Goal: Task Accomplishment & Management: Manage account settings

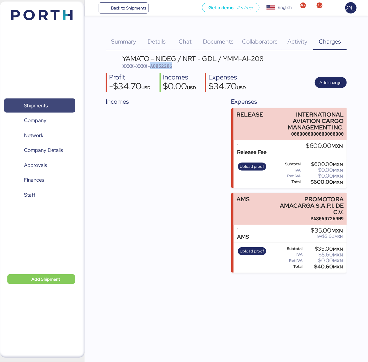
click at [41, 103] on span "Shipments" at bounding box center [36, 105] width 24 height 9
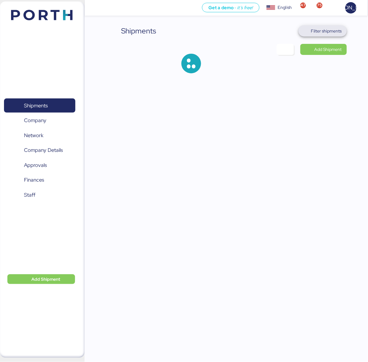
click at [328, 30] on span "Filter shipments" at bounding box center [326, 30] width 31 height 7
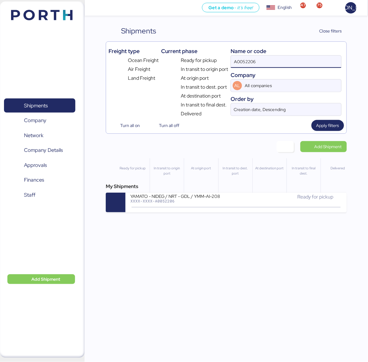
click at [259, 67] on input "A0052206" at bounding box center [286, 62] width 110 height 12
paste input "O0052175"
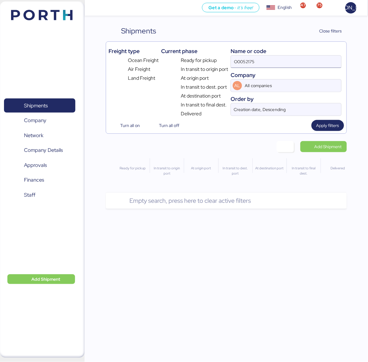
click at [277, 66] on input "O0052175" at bounding box center [286, 62] width 110 height 12
type input "O0052175"
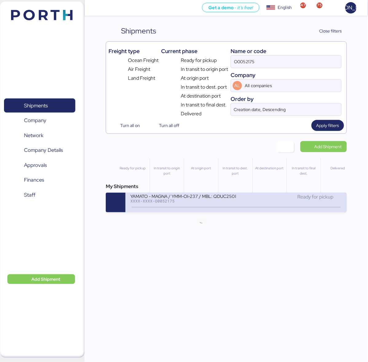
click at [213, 206] on icon at bounding box center [201, 207] width 29 height 7
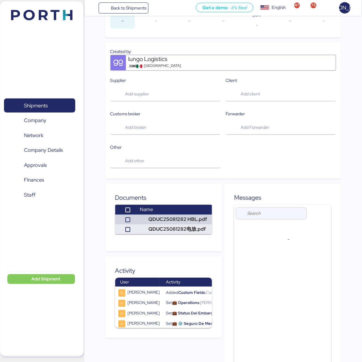
scroll to position [197, 0]
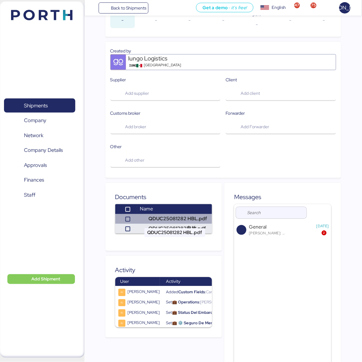
click at [166, 217] on td "QDUC25081282 HBL.pdf" at bounding box center [174, 219] width 75 height 10
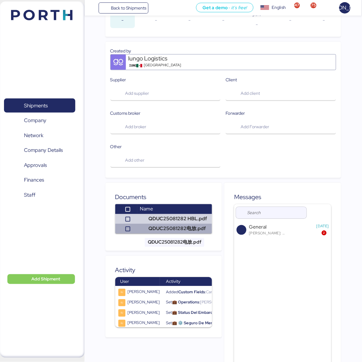
click at [162, 228] on td "QDUC25081282电放.pdf" at bounding box center [174, 229] width 75 height 10
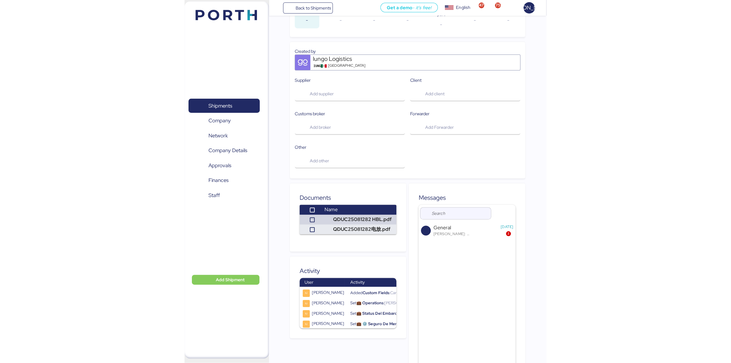
scroll to position [0, 0]
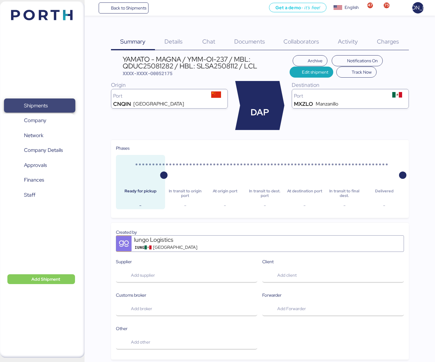
click at [39, 106] on span "Shipments" at bounding box center [36, 105] width 24 height 9
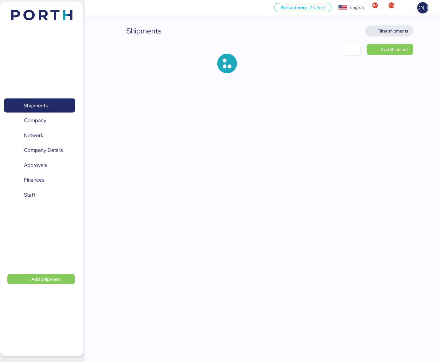
click at [367, 27] on span "Filter shipments" at bounding box center [393, 30] width 31 height 7
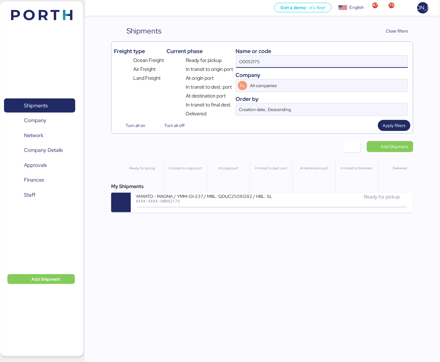
click at [270, 63] on input "O0052175" at bounding box center [322, 62] width 172 height 12
click at [223, 26] on div "Shipments Clear Filters Close filters" at bounding box center [262, 30] width 302 height 11
click at [271, 64] on input "O0052175" at bounding box center [322, 62] width 172 height 12
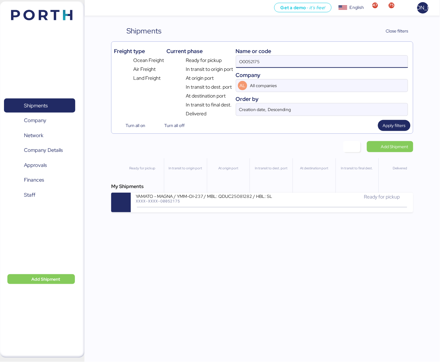
paste input "200"
type input "O0052200"
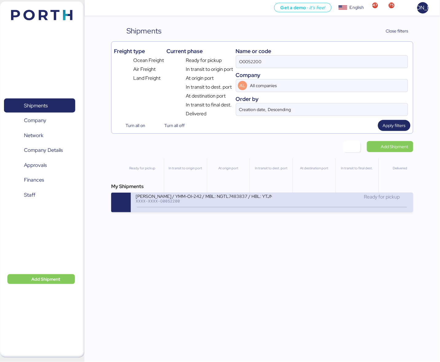
click at [214, 199] on div "[PERSON_NAME] / YMM-OI-242 / MBL: NGTL7483837 / HBL: YTJNUM100149 / LCL" at bounding box center [204, 195] width 136 height 5
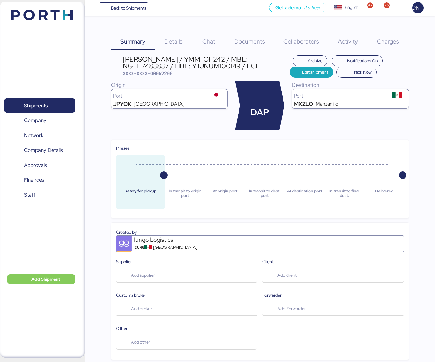
click at [209, 65] on div "[PERSON_NAME] / YMM-OI-242 / MBL: NGTL7483837 / HBL: YTJNUM100149 / LCL" at bounding box center [206, 63] width 166 height 14
copy div "YTJNUM100149"
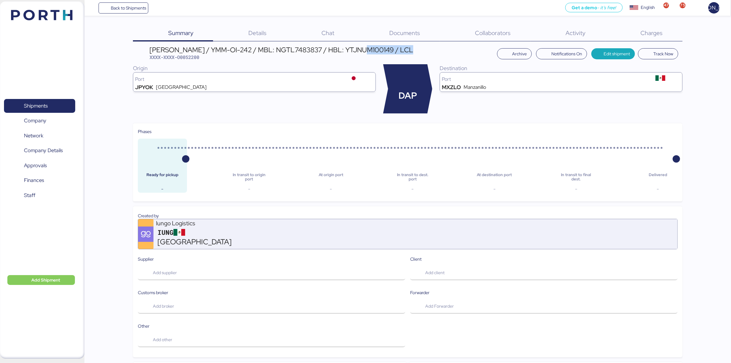
scroll to position [188, 0]
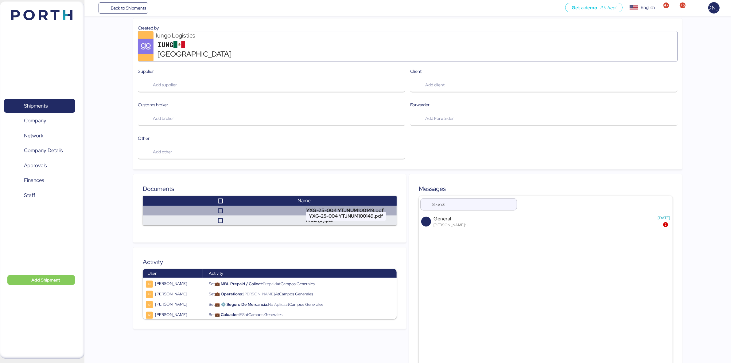
click at [328, 205] on td "YXG-25-004 YTJNUM100149.pdf" at bounding box center [346, 210] width 102 height 10
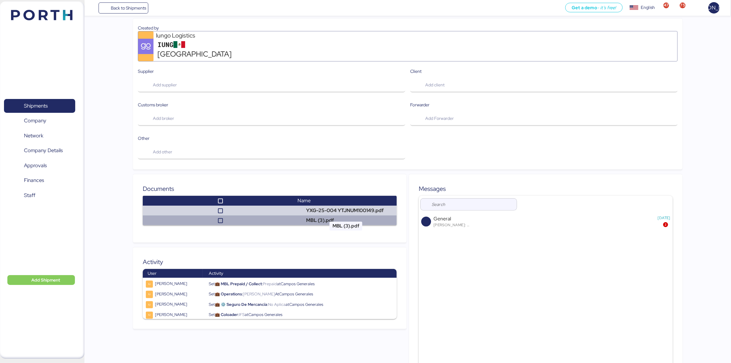
click at [319, 215] on td "MBL (3).pdf" at bounding box center [346, 220] width 102 height 10
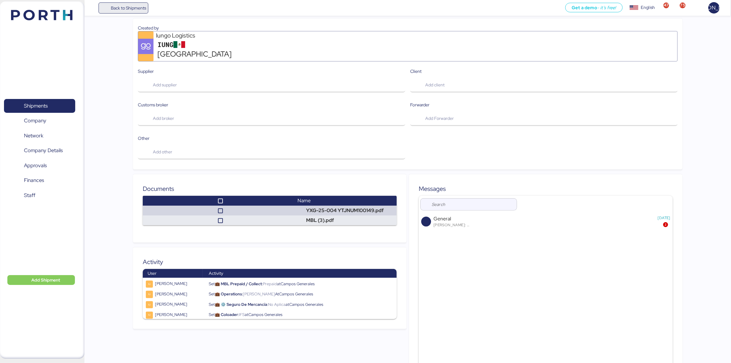
click at [142, 6] on span "Back to Shipments" at bounding box center [128, 7] width 35 height 7
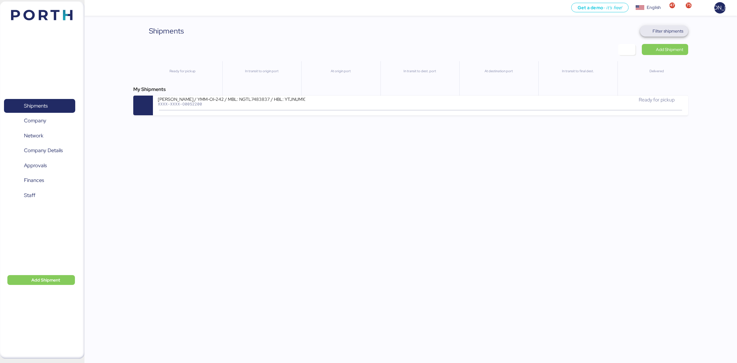
click at [367, 28] on span "Filter shipments" at bounding box center [668, 30] width 31 height 7
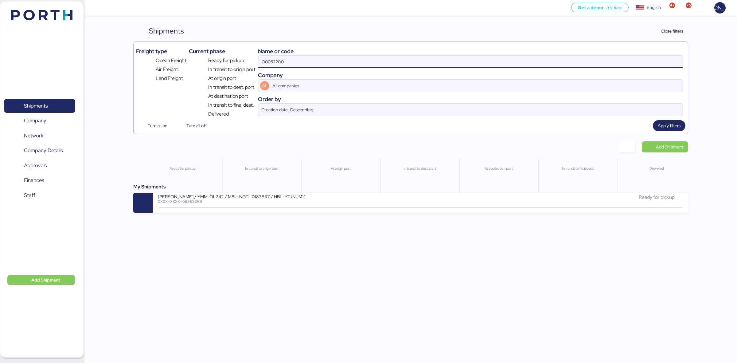
click at [367, 62] on input "O0052200" at bounding box center [470, 62] width 424 height 12
paste input "175"
type input "O0052175"
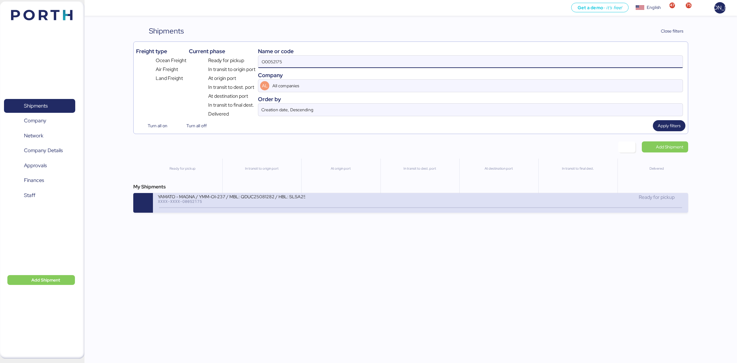
click at [367, 208] on div at bounding box center [420, 207] width 523 height 1
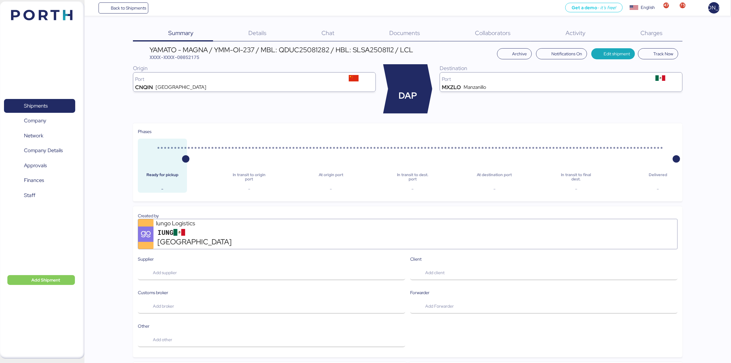
click at [367, 34] on div "Documents 0" at bounding box center [397, 33] width 86 height 16
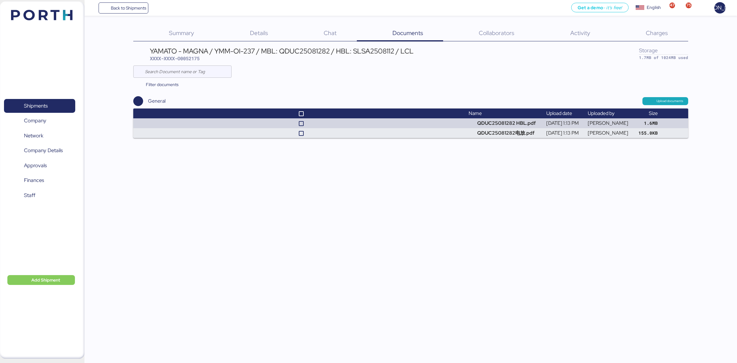
click at [367, 31] on div "Charges 0" at bounding box center [649, 33] width 78 height 16
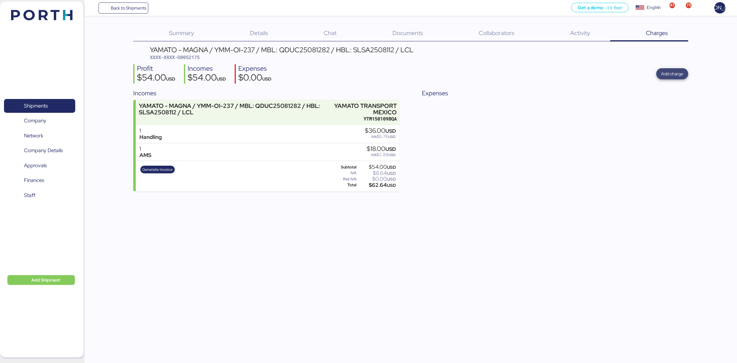
click at [367, 72] on span "Add charge" at bounding box center [672, 73] width 22 height 7
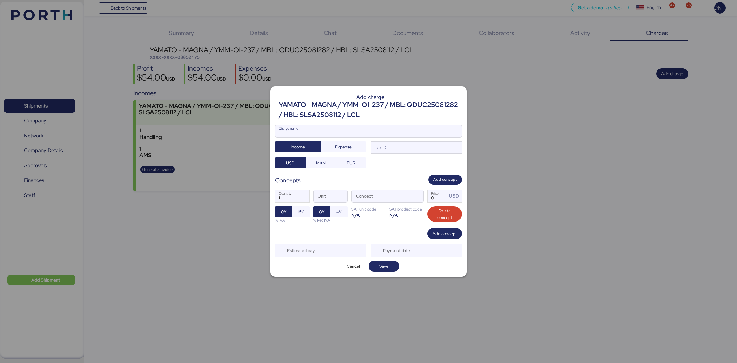
click at [349, 130] on input "Charge name" at bounding box center [368, 131] width 186 height 12
type input "AMS"
click at [350, 150] on span "Expense" at bounding box center [343, 146] width 17 height 7
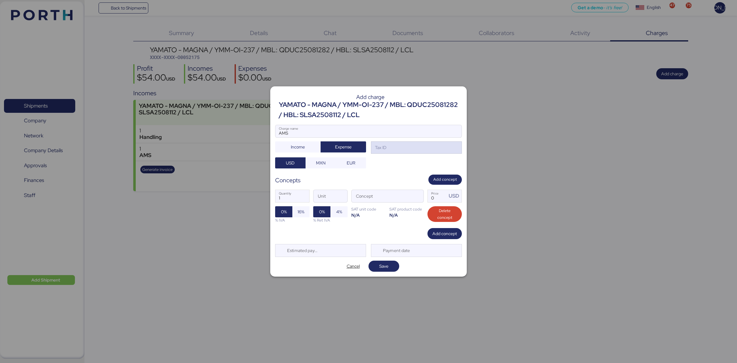
click at [367, 150] on div "Tax ID" at bounding box center [416, 147] width 91 height 12
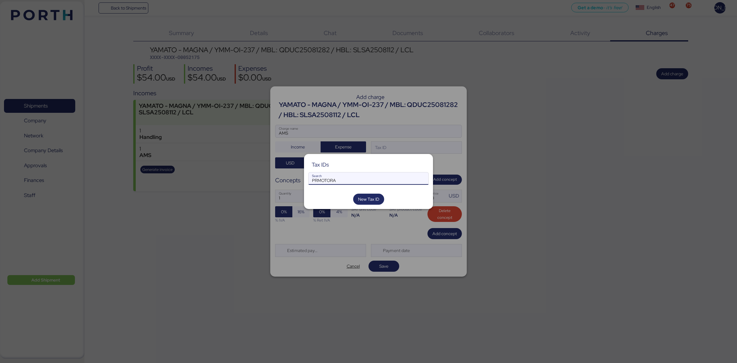
click at [362, 180] on input "PRMOTORA" at bounding box center [369, 178] width 120 height 12
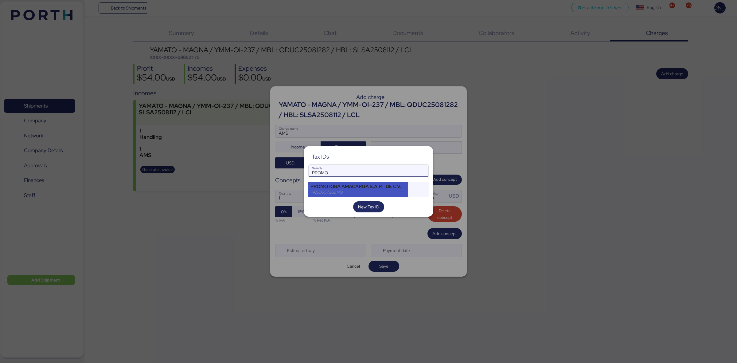
type input "PROMO"
click at [362, 182] on div "PROMOTORA AMACARGA S.A.P.I. DE C.V. PAS0607269M9" at bounding box center [358, 188] width 100 height 15
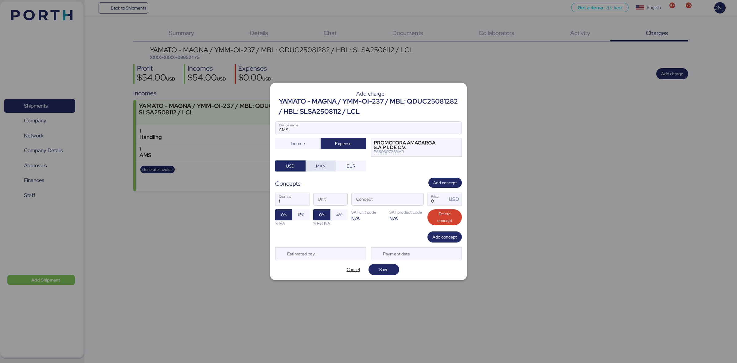
click at [318, 166] on span "MXN" at bounding box center [321, 165] width 10 height 7
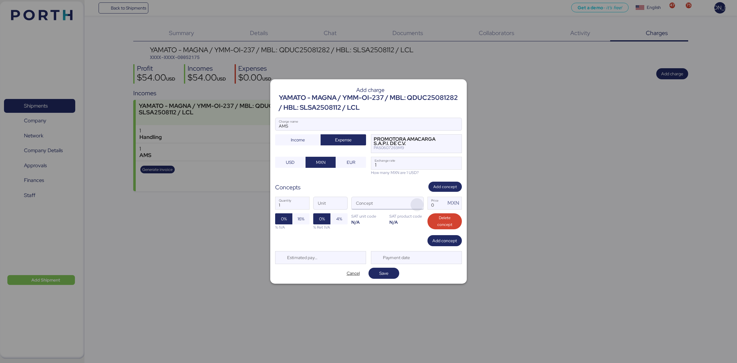
click at [367, 203] on span "button" at bounding box center [417, 204] width 13 height 13
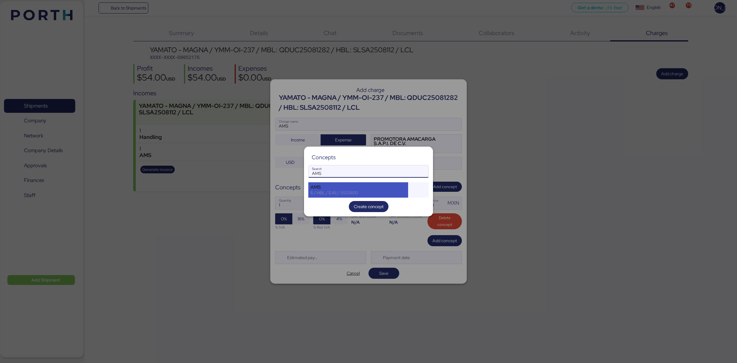
type input "AMS"
click at [345, 187] on div "AMS" at bounding box center [358, 187] width 96 height 6
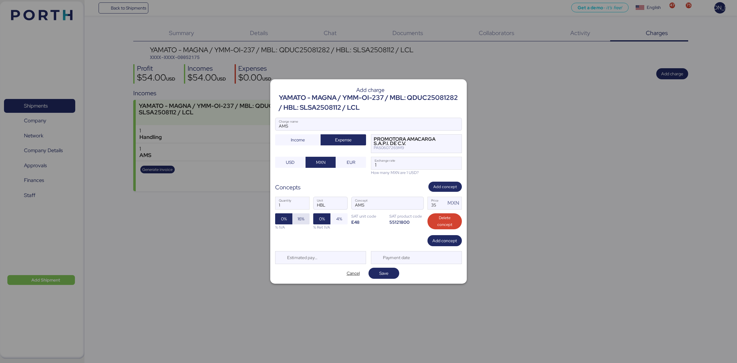
click at [299, 220] on span "16%" at bounding box center [301, 218] width 7 height 7
click at [367, 276] on span "Save" at bounding box center [383, 272] width 9 height 7
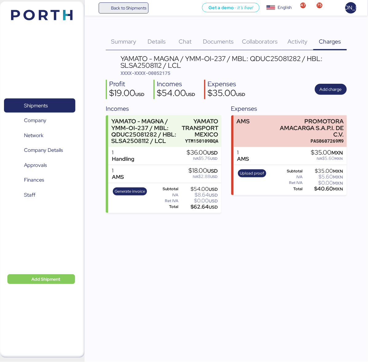
click at [111, 10] on span "Back to Shipments" at bounding box center [124, 7] width 46 height 11
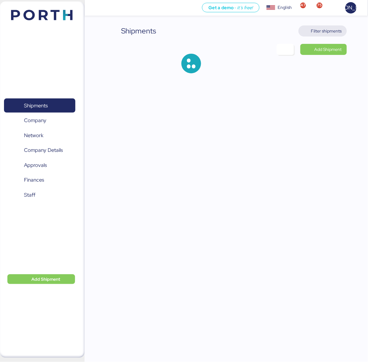
click at [331, 27] on span "Filter shipments" at bounding box center [326, 30] width 31 height 7
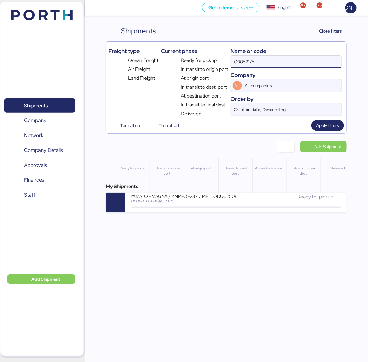
click at [280, 60] on input "O0052175" at bounding box center [286, 62] width 110 height 12
paste input "214- 174691"
click at [287, 57] on input "O0052214- 174691" at bounding box center [286, 62] width 110 height 12
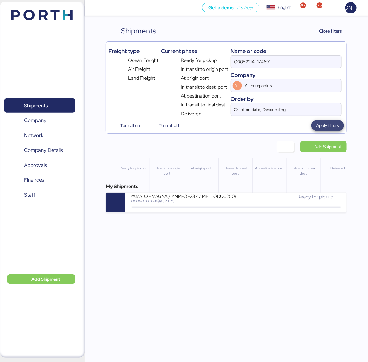
click at [327, 130] on span "Apply filters" at bounding box center [327, 125] width 23 height 9
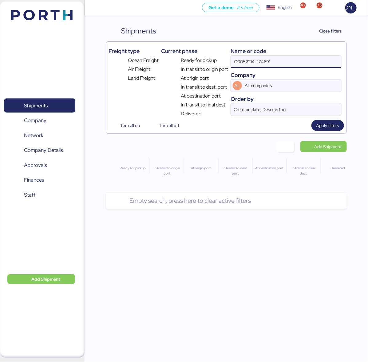
click at [275, 65] on input "O0052214- 174691" at bounding box center [286, 62] width 110 height 12
type input "O0052214"
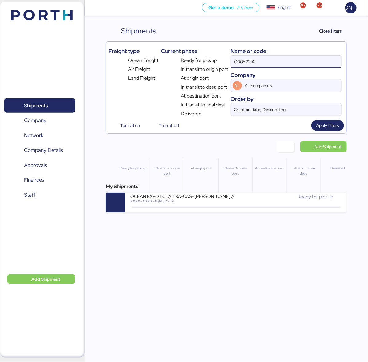
click at [239, 214] on div "Get a demo - it’s free! Get a demo English Inglés English 47 75 JA Shipments 0 …" at bounding box center [184, 181] width 368 height 362
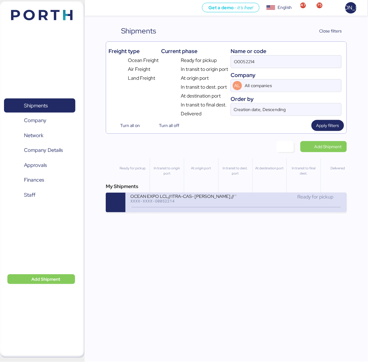
click at [244, 205] on div "Ready for pickup" at bounding box center [289, 199] width 106 height 13
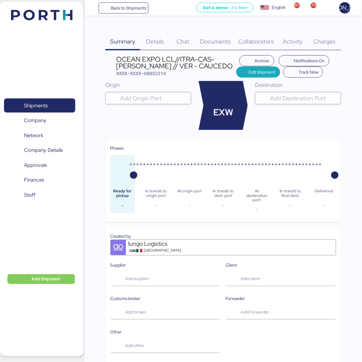
click at [142, 42] on div "Details 0" at bounding box center [155, 37] width 30 height 25
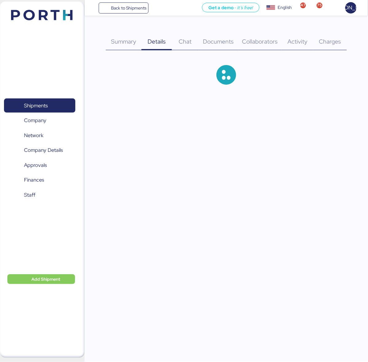
click at [153, 42] on span "Details" at bounding box center [156, 41] width 18 height 8
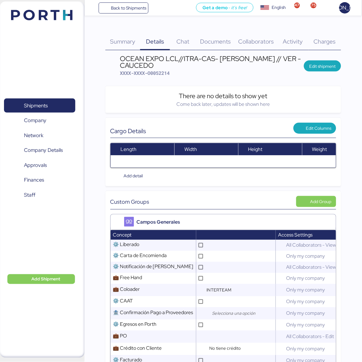
click at [181, 42] on span "Chat" at bounding box center [183, 41] width 13 height 8
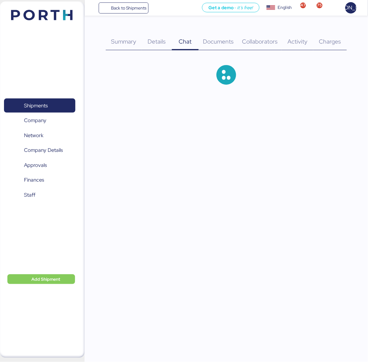
click at [216, 45] on span "Documents" at bounding box center [218, 41] width 31 height 8
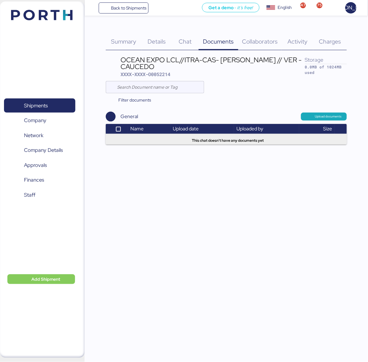
click at [268, 48] on div "Collaborators 0" at bounding box center [259, 37] width 43 height 25
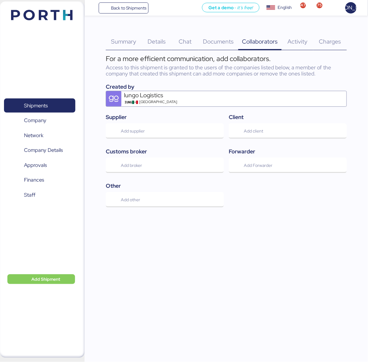
click at [304, 39] on span "Activity" at bounding box center [297, 41] width 20 height 8
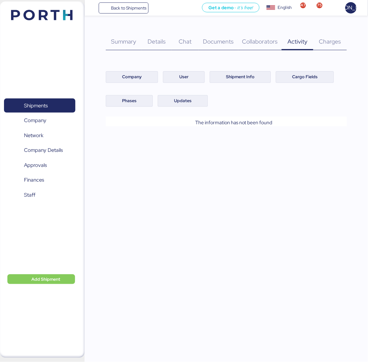
click at [337, 48] on div "Charges 0" at bounding box center [329, 37] width 33 height 25
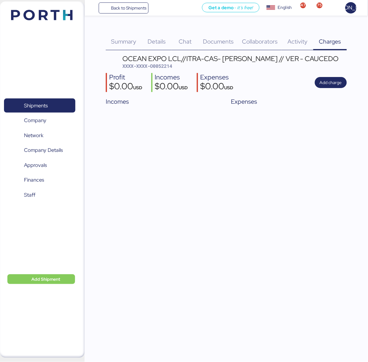
click at [120, 43] on span "Summary" at bounding box center [123, 41] width 25 height 8
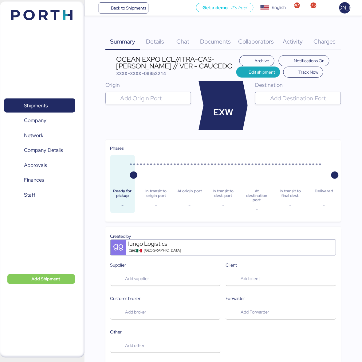
click at [156, 40] on span "Details" at bounding box center [155, 41] width 18 height 8
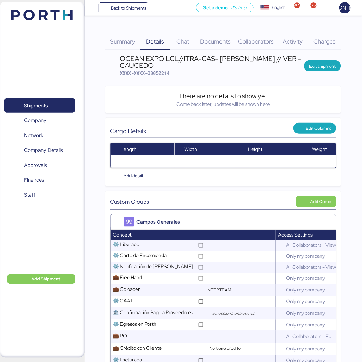
click at [190, 34] on div "Chat 0" at bounding box center [183, 37] width 26 height 25
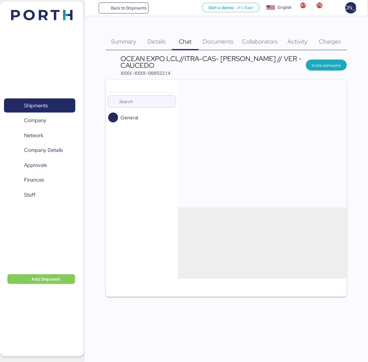
click at [220, 37] on div "Documents 0" at bounding box center [218, 37] width 40 height 25
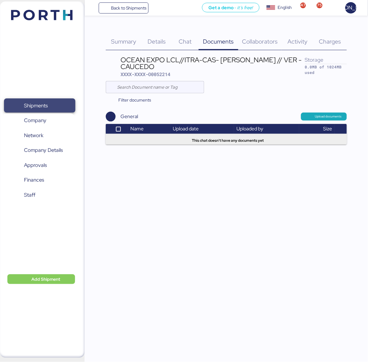
click at [47, 101] on span "Shipments" at bounding box center [39, 105] width 66 height 9
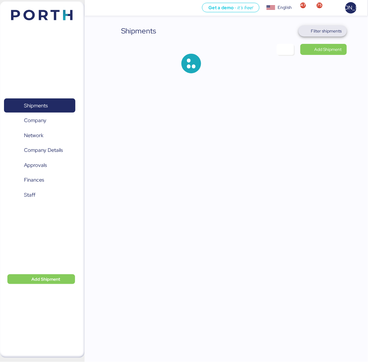
click at [334, 27] on span "Filter shipments" at bounding box center [322, 31] width 38 height 9
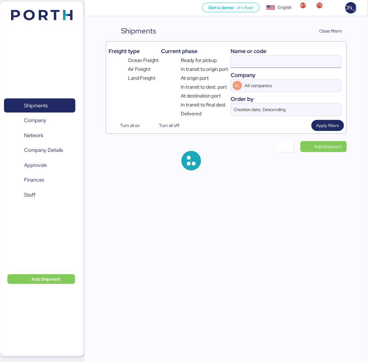
click at [256, 59] on input at bounding box center [286, 62] width 110 height 12
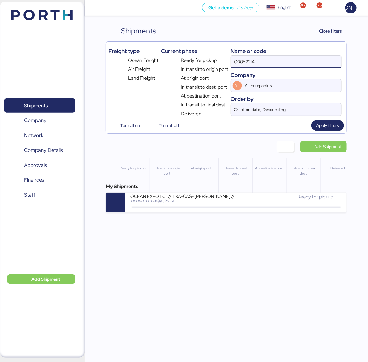
click at [264, 62] on input "O0052214" at bounding box center [286, 62] width 110 height 12
paste input "NGTL7483837"
type input "NGTL7483837"
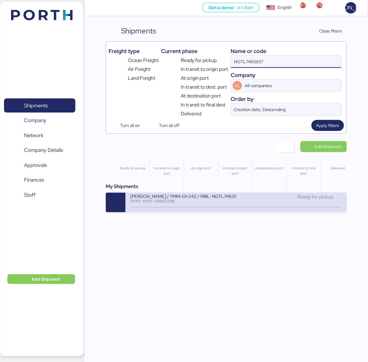
click at [217, 207] on div "[PERSON_NAME] / YMM-OI-242 / MBL: NGTL7483837 / HBL: YTJNUM100149 / LCL XXXX-XX…" at bounding box center [183, 199] width 106 height 13
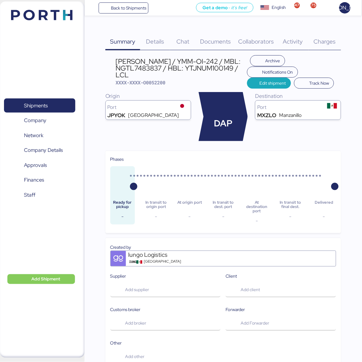
click at [318, 45] on span "Charges" at bounding box center [325, 41] width 22 height 8
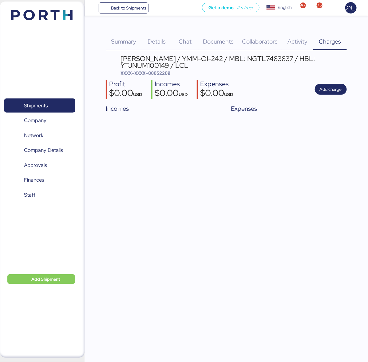
click at [344, 79] on div "[PERSON_NAME] / YMM-OI-242 / MBL: NGTL7483837 / HBL: YTJNUM100149 / LCL XXXX-XX…" at bounding box center [226, 85] width 241 height 60
click at [332, 91] on span "Add charge" at bounding box center [330, 89] width 22 height 7
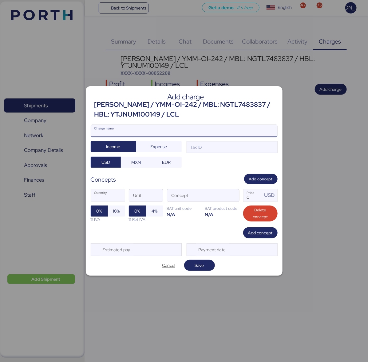
click at [154, 132] on input "Charge name" at bounding box center [184, 131] width 186 height 12
type input "r"
type input "RELEASE"
click at [153, 147] on span "Expense" at bounding box center [158, 146] width 17 height 7
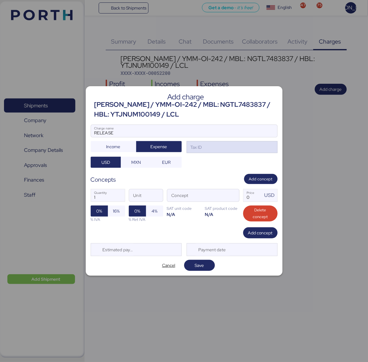
click at [199, 144] on div "Tax ID" at bounding box center [195, 147] width 13 height 7
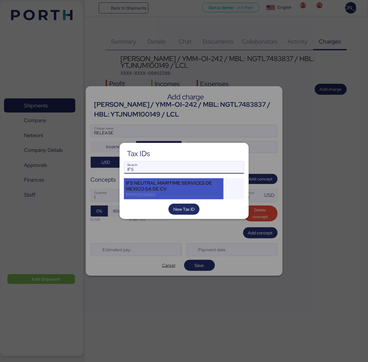
type input "IFS"
click at [163, 189] on div "IFS NEUTRAL MARITIME SERVICES DE MEXICO SA DE CV" at bounding box center [174, 186] width 96 height 11
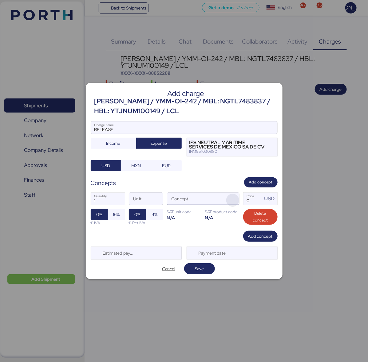
click at [231, 199] on span "button" at bounding box center [232, 200] width 13 height 13
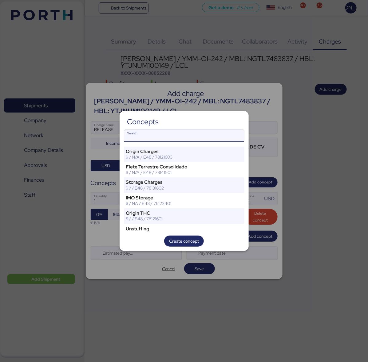
click at [173, 138] on input "Search" at bounding box center [184, 136] width 120 height 12
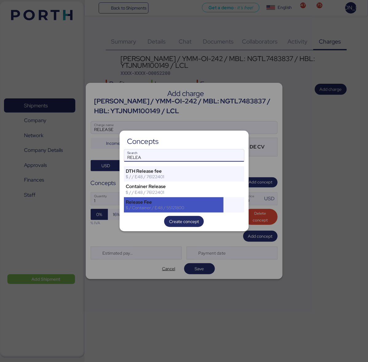
type input "RELEA"
click at [170, 205] on div "$ / Container / E48 / 55121800" at bounding box center [174, 208] width 96 height 6
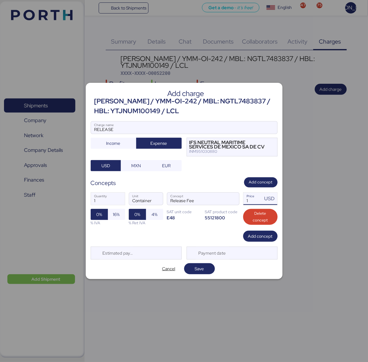
click at [249, 203] on input "1" at bounding box center [252, 199] width 19 height 12
type input "460.05"
click at [120, 217] on span "16%" at bounding box center [116, 214] width 7 height 7
click at [197, 267] on span "Save" at bounding box center [199, 268] width 9 height 7
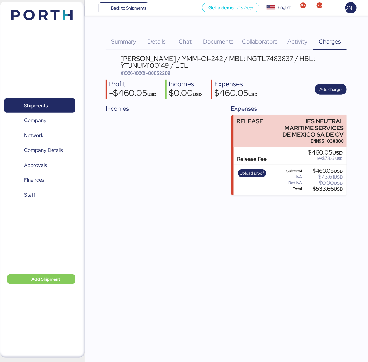
click at [162, 72] on span "XXXX-XXXX-O0052200" at bounding box center [145, 73] width 50 height 6
copy span "O0052200"
click at [212, 39] on span "Documents" at bounding box center [218, 41] width 31 height 8
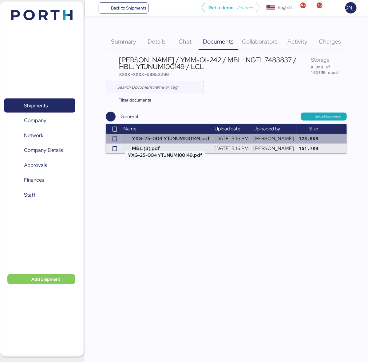
click at [173, 144] on td "YXG-25-004 YTJNUM100149.pdf" at bounding box center [166, 139] width 91 height 10
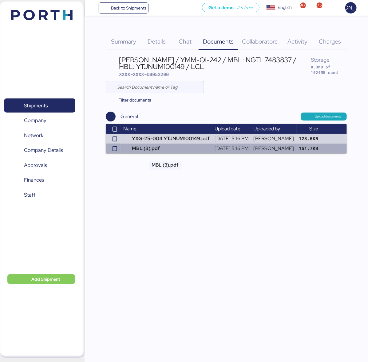
click at [171, 154] on td "MBL (3).pdf" at bounding box center [166, 149] width 91 height 10
